Goal: Task Accomplishment & Management: Manage account settings

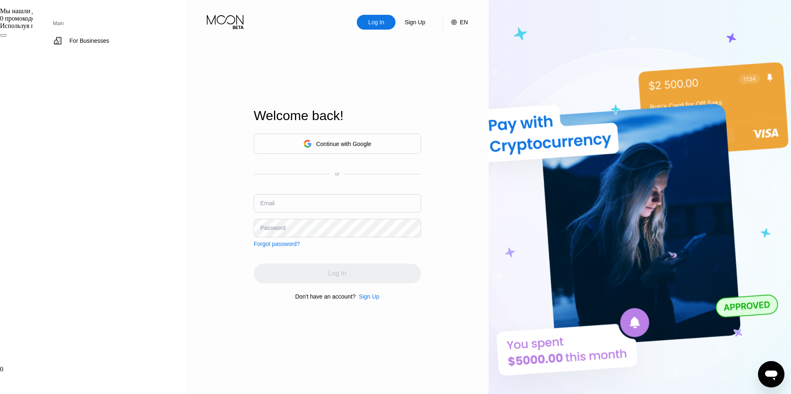
click at [316, 133] on div "Log In Sign Up EN Language English Save Welcome back! Continue with Google or E…" at bounding box center [337, 217] width 302 height 434
click at [327, 138] on div "Log In Sign Up EN Language English Save Welcome back! Continue with Google or E…" at bounding box center [337, 217] width 302 height 434
click at [303, 139] on div "Continue with Google" at bounding box center [337, 144] width 68 height 13
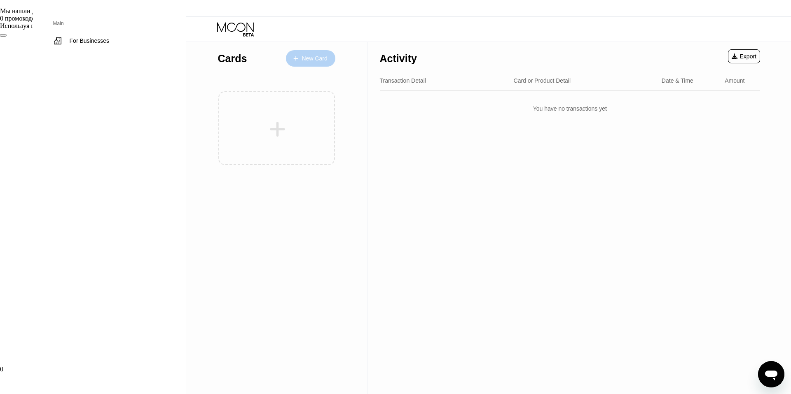
click at [301, 58] on div "New Card" at bounding box center [314, 58] width 26 height 7
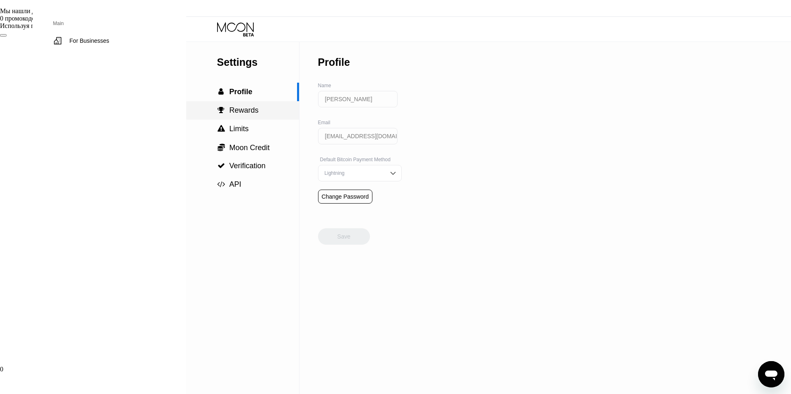
click at [229, 112] on span "Rewards" at bounding box center [243, 110] width 29 height 8
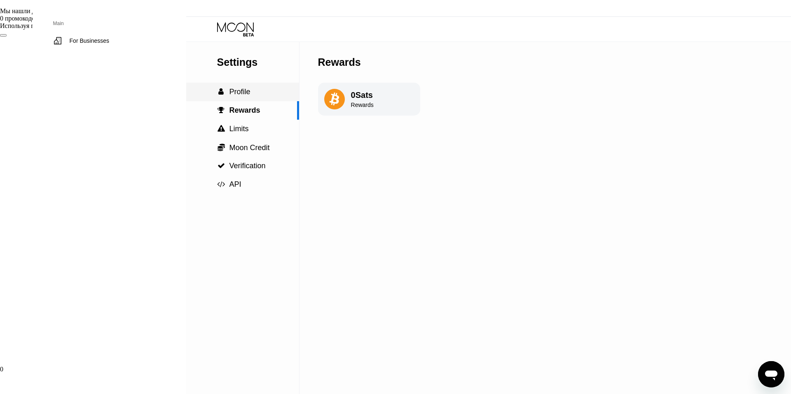
click at [229, 92] on span "Profile" at bounding box center [239, 92] width 21 height 8
